Goal: Use online tool/utility: Utilize a website feature to perform a specific function

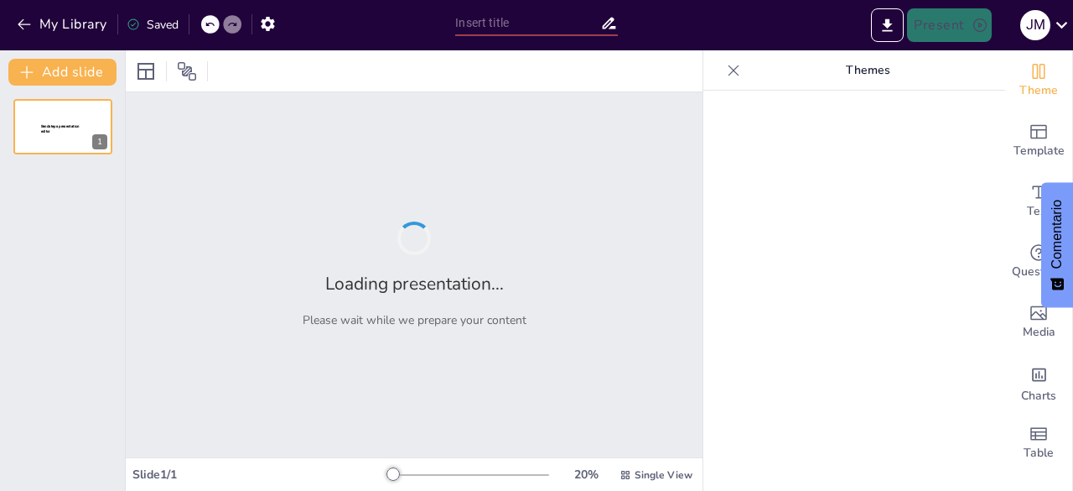
type input "TEMA # 9 ASPECTOS FINANCIEROS ADMINISTRATIVOS DE FORMAS DE PAGO INTERNACIONAL"
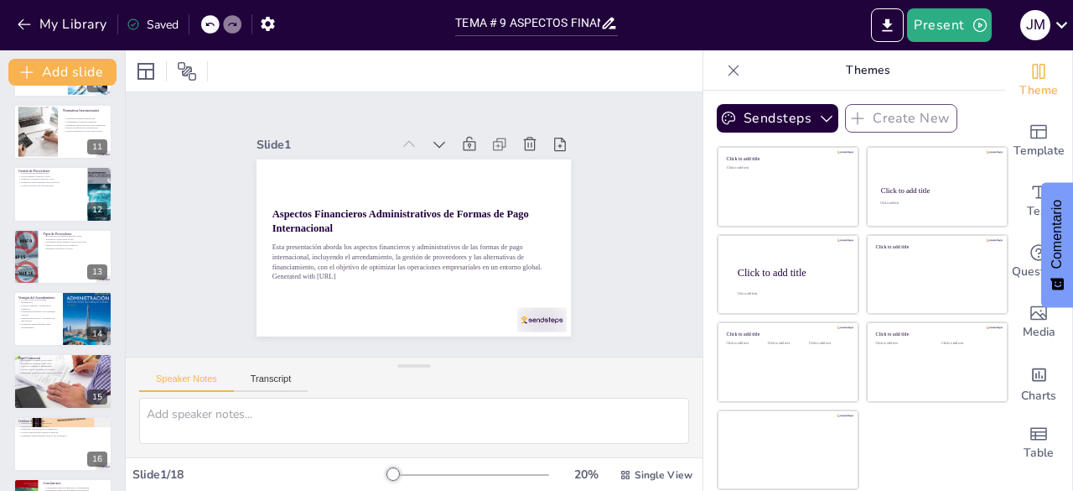
scroll to position [615, 0]
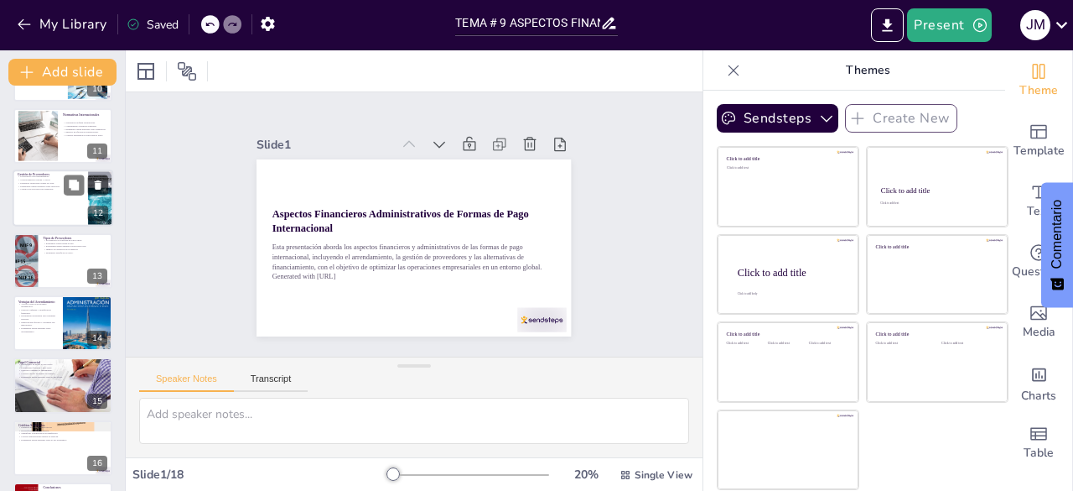
click at [25, 190] on p "Criterios de selección son esenciales." at bounding box center [50, 189] width 65 height 3
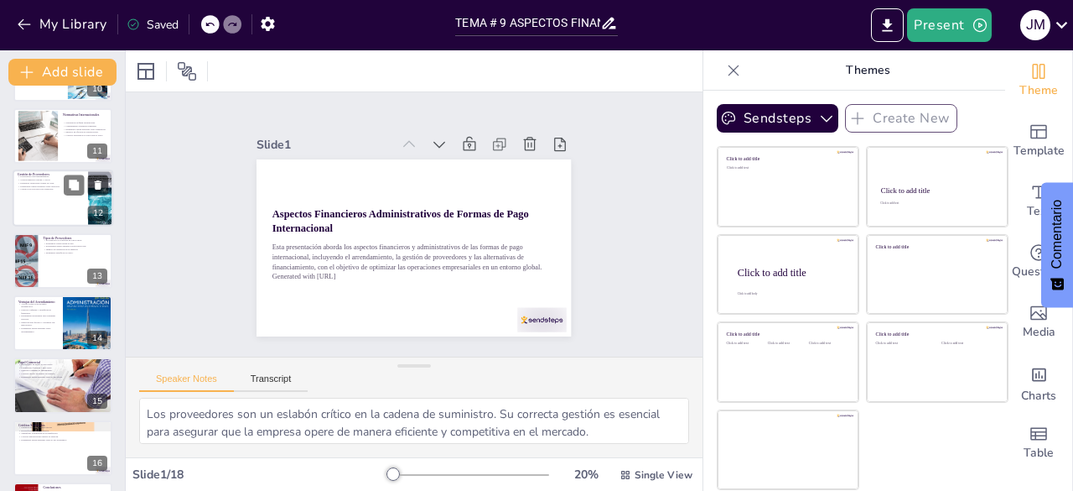
scroll to position [525, 0]
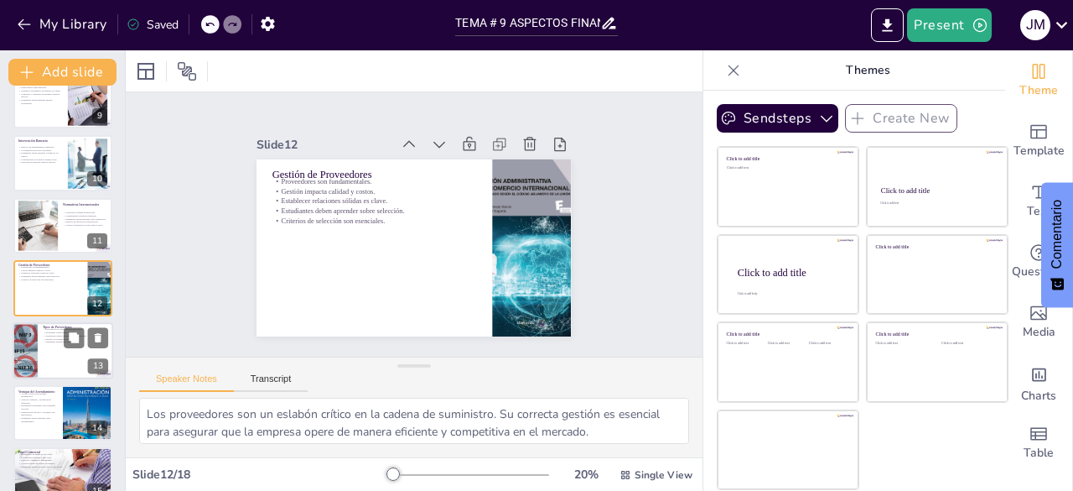
click at [63, 346] on div at bounding box center [63, 350] width 101 height 57
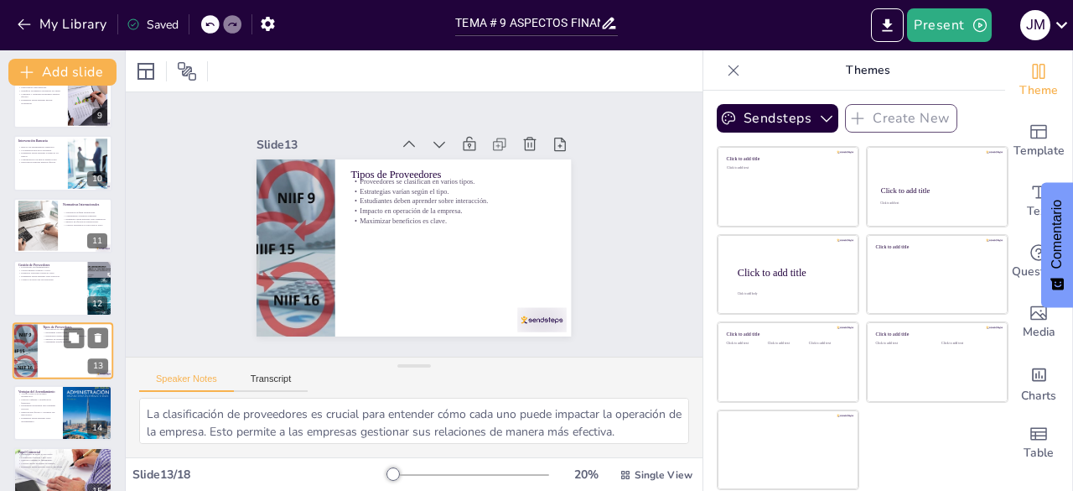
scroll to position [587, 0]
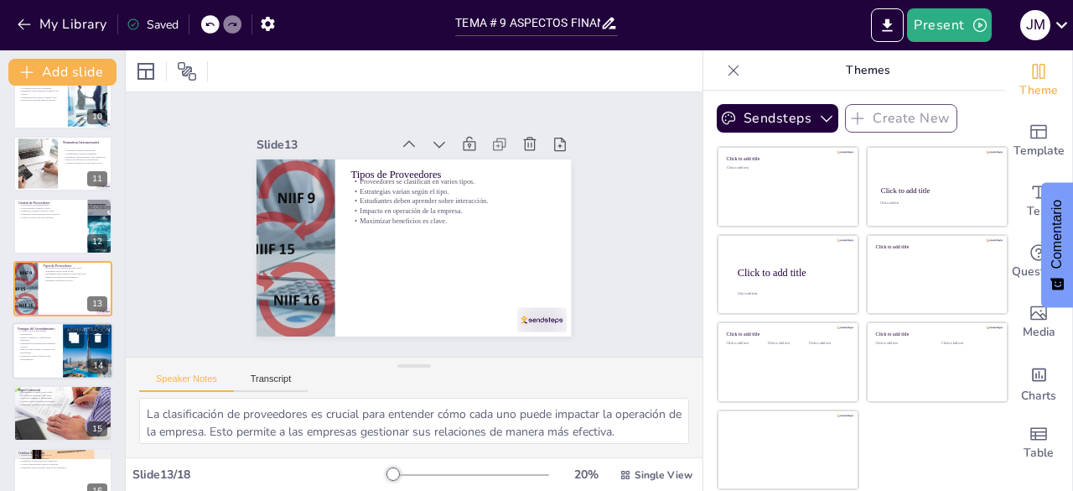
click at [62, 360] on div at bounding box center [63, 350] width 101 height 57
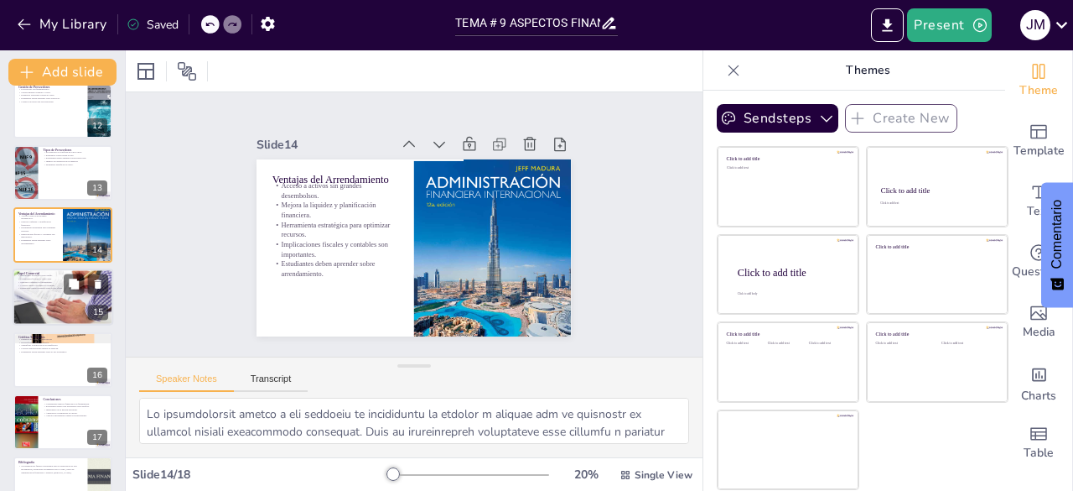
scroll to position [737, 0]
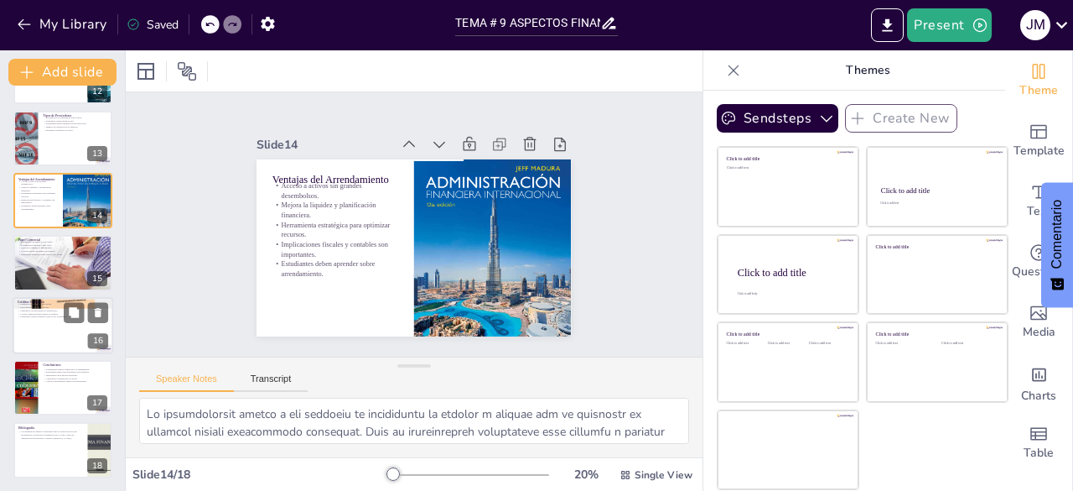
click at [39, 350] on div at bounding box center [63, 325] width 101 height 57
type textarea "Lor ipsumdol sitametcon adi eli seddoeiusmo tempo inci utlaboree doloremag al e…"
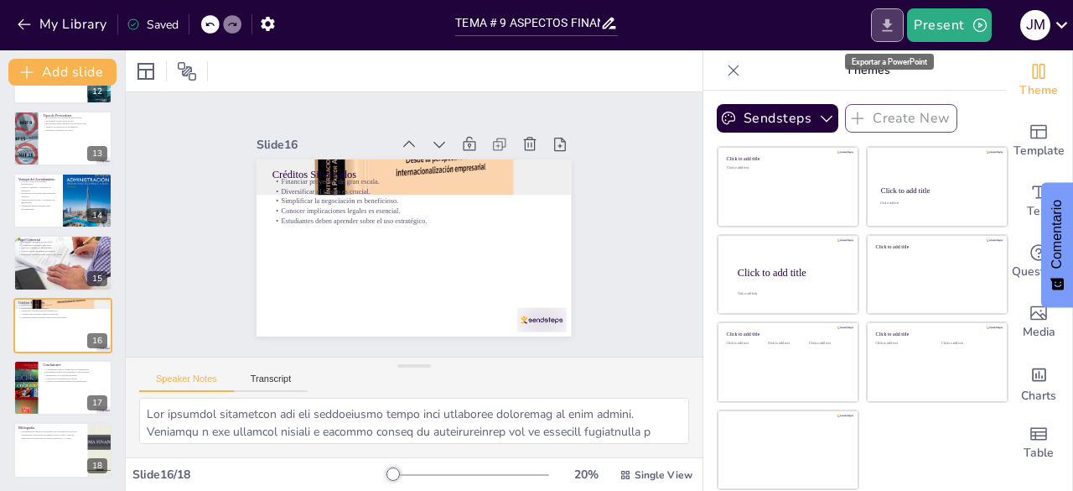
click at [880, 21] on icon "Export to PowerPoint" at bounding box center [888, 26] width 18 height 18
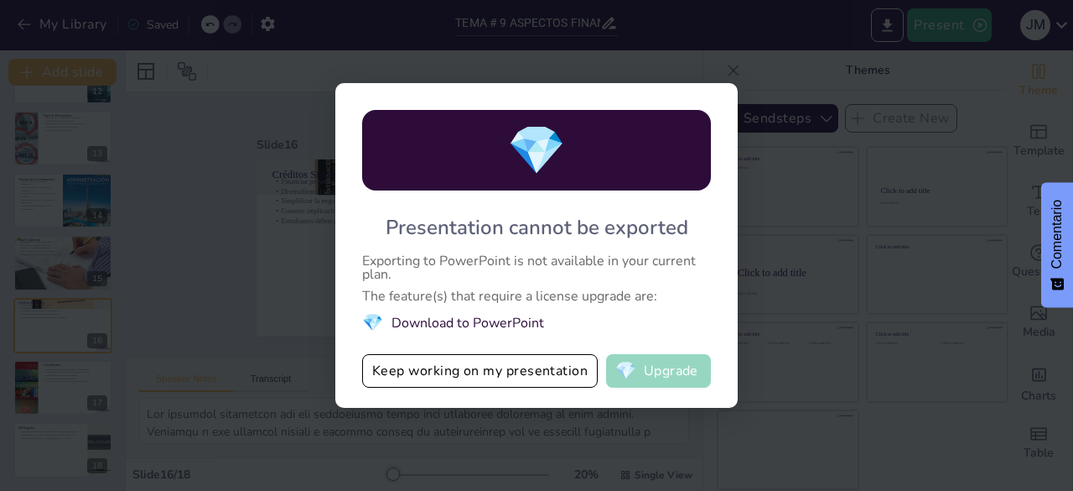
click at [658, 376] on button "💎 Upgrade" at bounding box center [658, 371] width 105 height 34
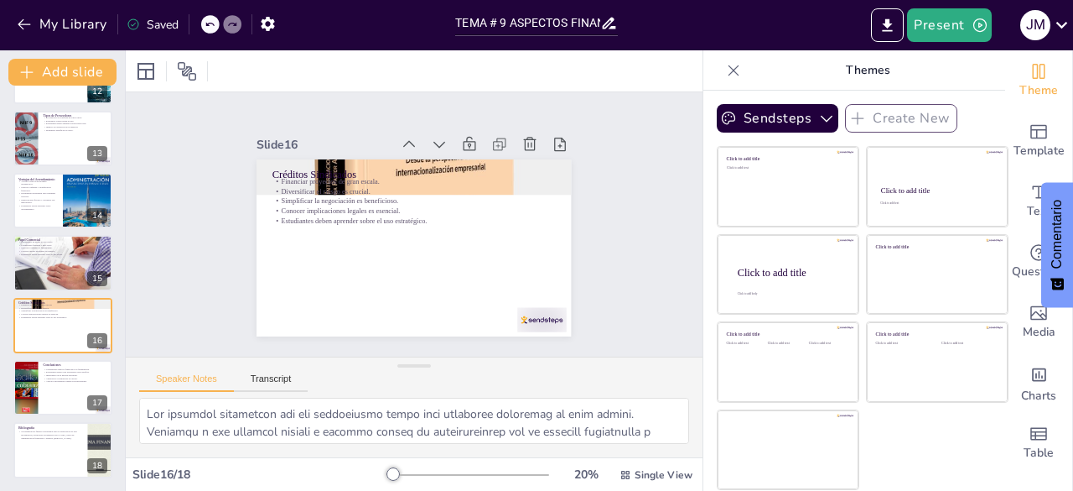
click at [725, 71] on icon at bounding box center [733, 70] width 17 height 17
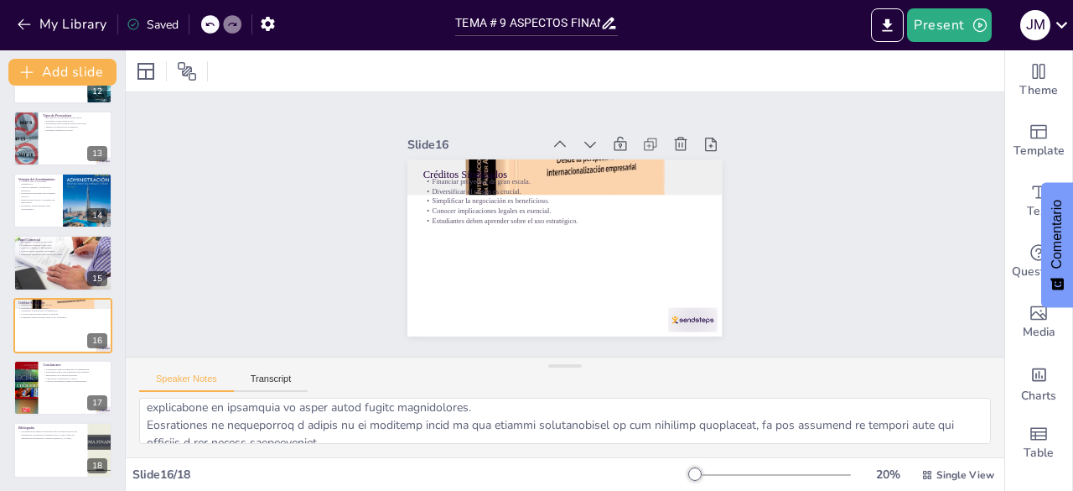
scroll to position [0, 0]
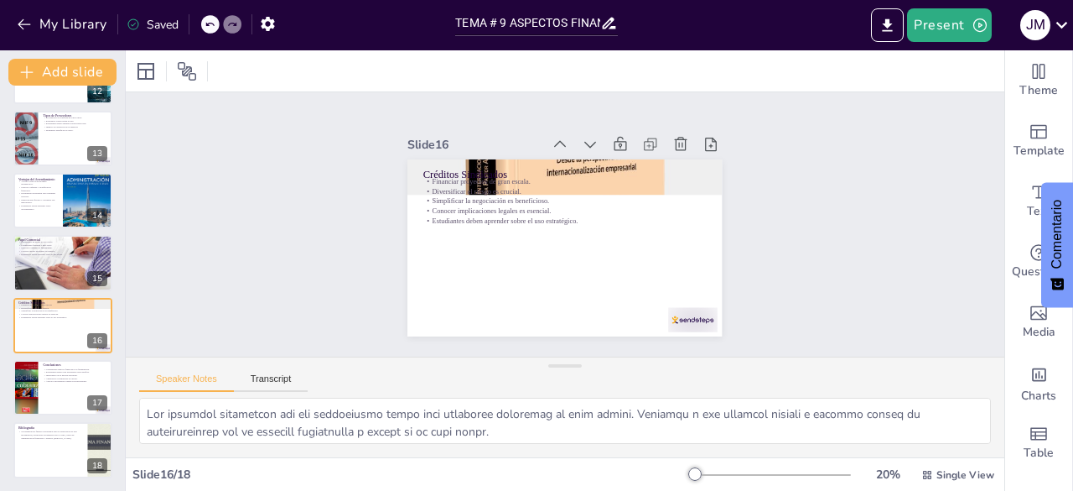
click at [208, 23] on icon at bounding box center [210, 24] width 10 height 10
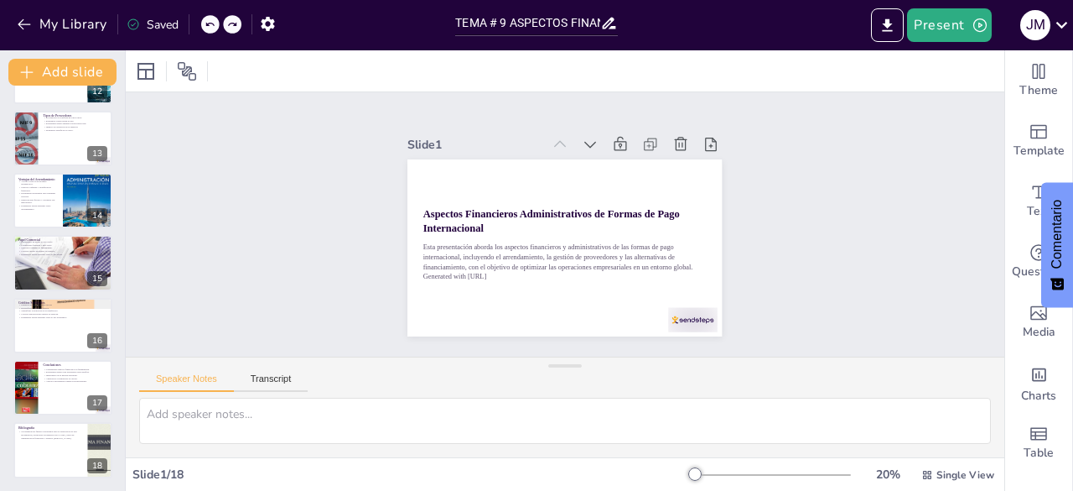
click at [208, 23] on icon at bounding box center [210, 24] width 10 height 10
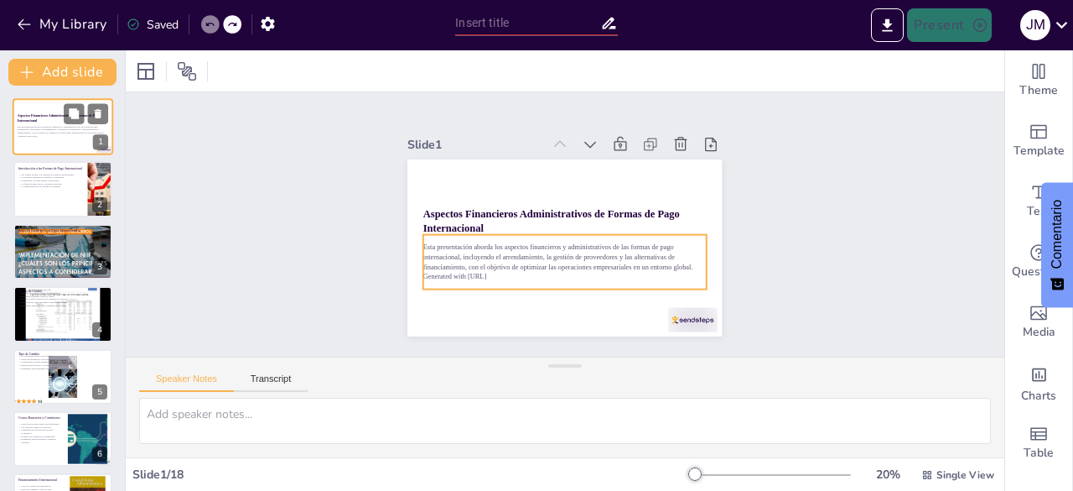
click at [51, 138] on div "Esta presentación aborda los aspectos financieros y administrativos de las form…" at bounding box center [63, 131] width 91 height 18
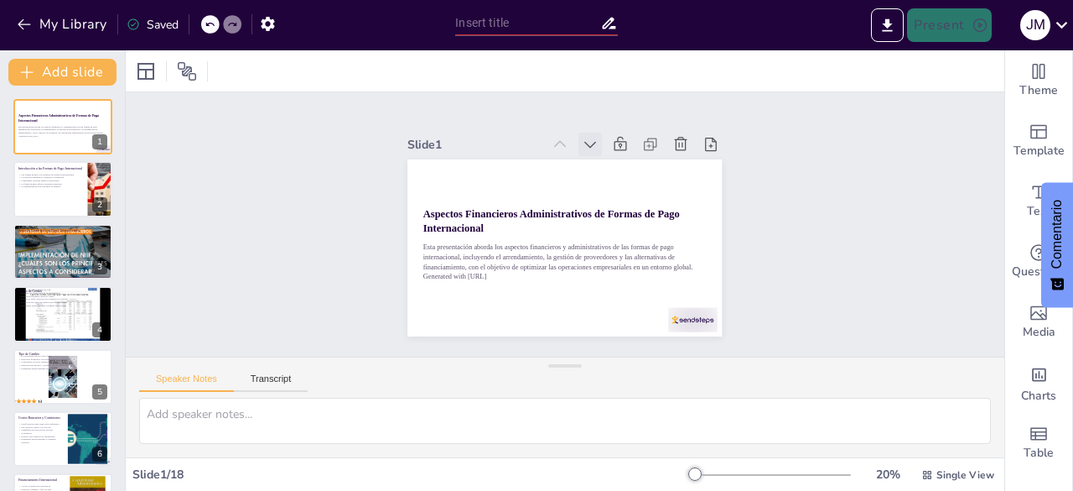
click at [603, 145] on icon at bounding box center [613, 155] width 21 height 21
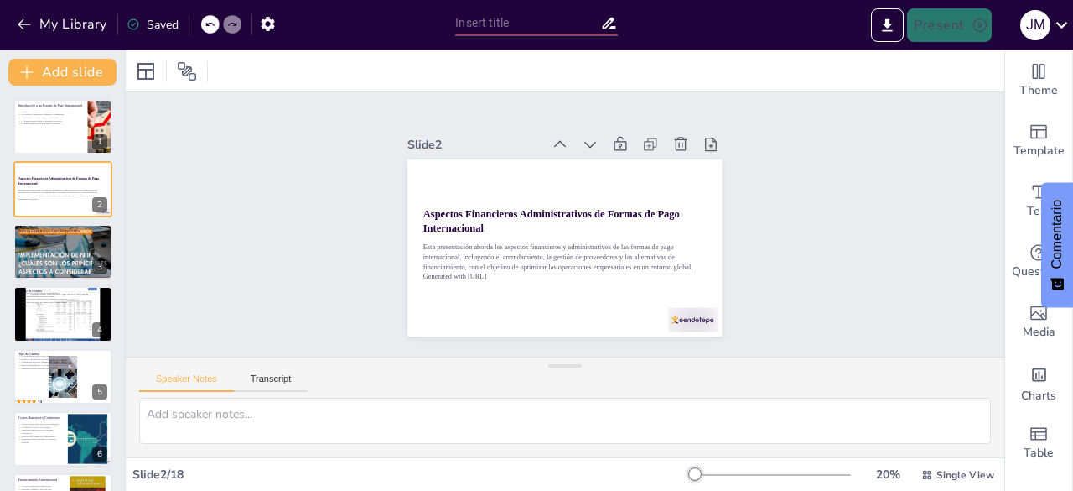
click at [610, 150] on icon at bounding box center [621, 161] width 22 height 22
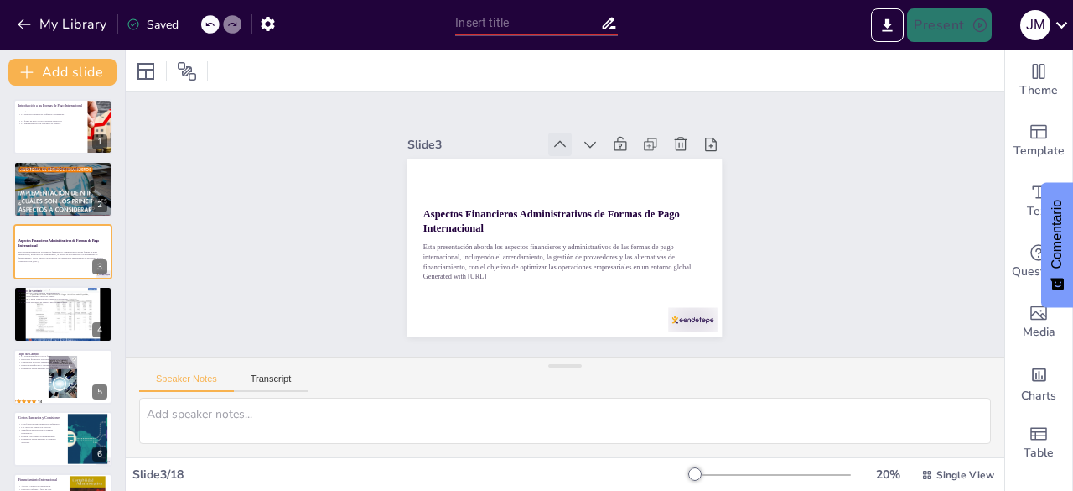
click at [615, 161] on icon at bounding box center [626, 172] width 23 height 23
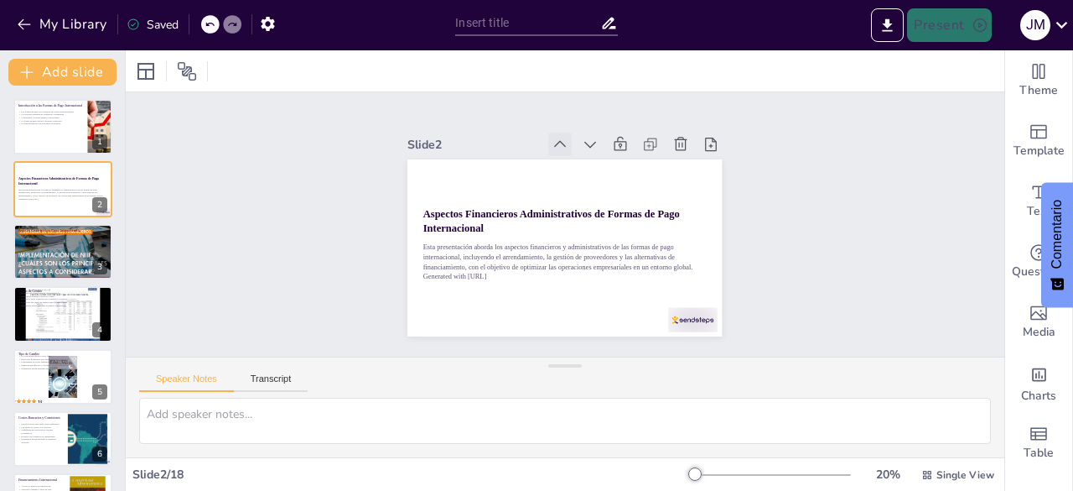
click at [582, 140] on icon at bounding box center [593, 149] width 22 height 22
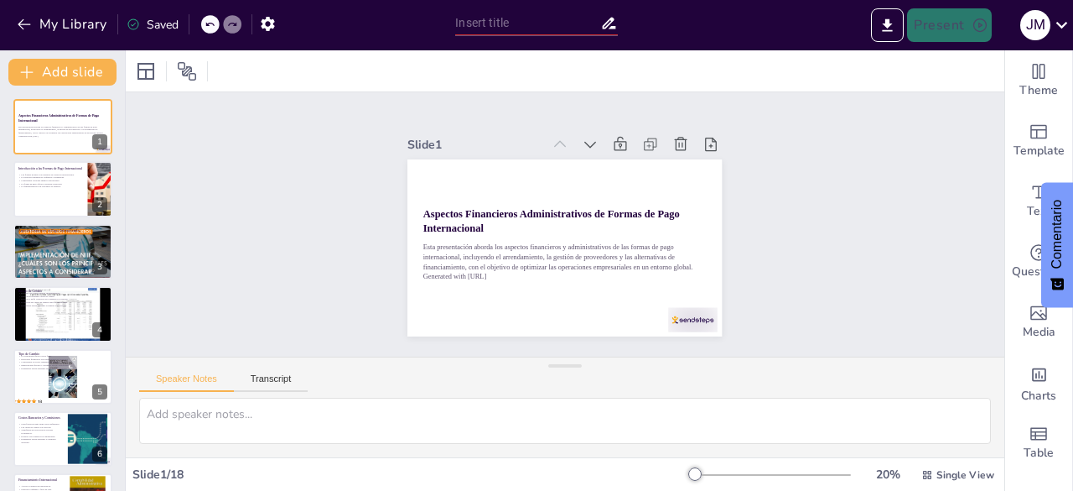
click at [559, 140] on icon at bounding box center [568, 144] width 18 height 18
click at [880, 210] on div "Slide 1 Aspectos Financieros Administrativos de Formas de Pago Internacional Es…" at bounding box center [565, 223] width 915 height 441
